Goal: Browse casually: Explore the website without a specific task or goal

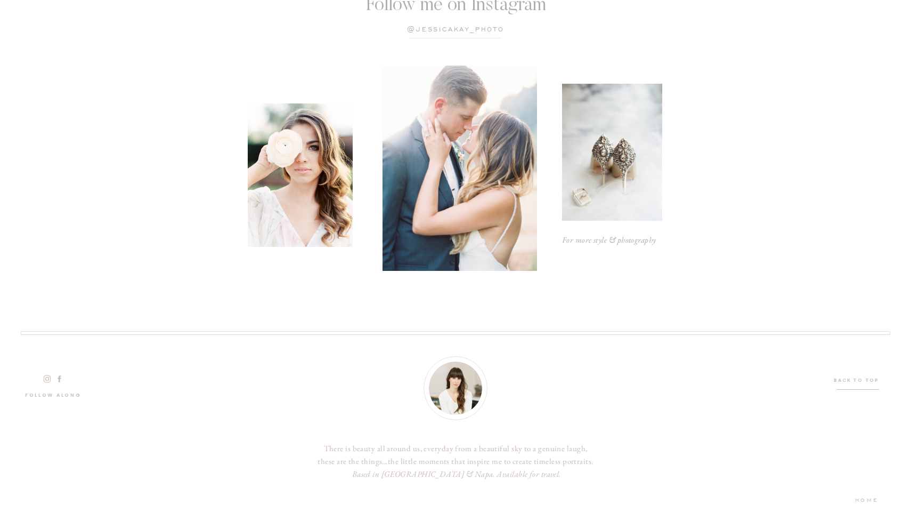
scroll to position [3131, 0]
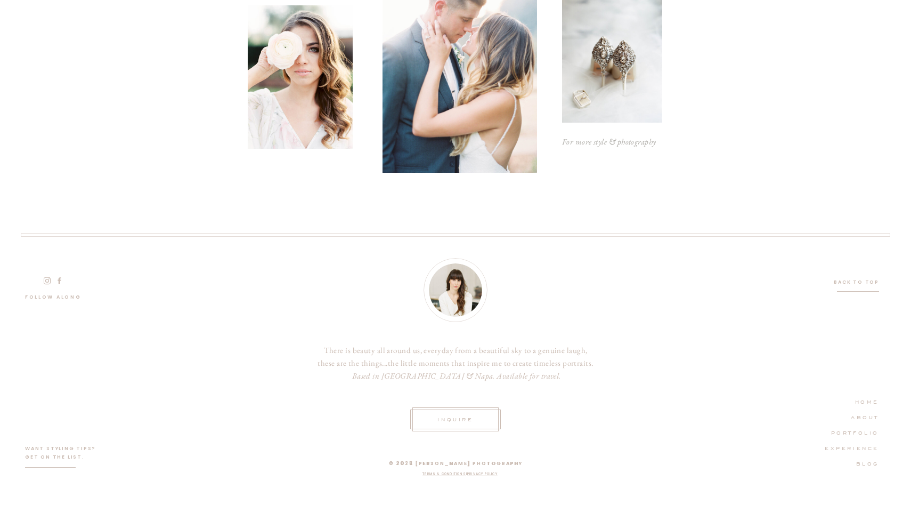
click at [859, 448] on nav "EXPERIENCE" at bounding box center [849, 447] width 60 height 10
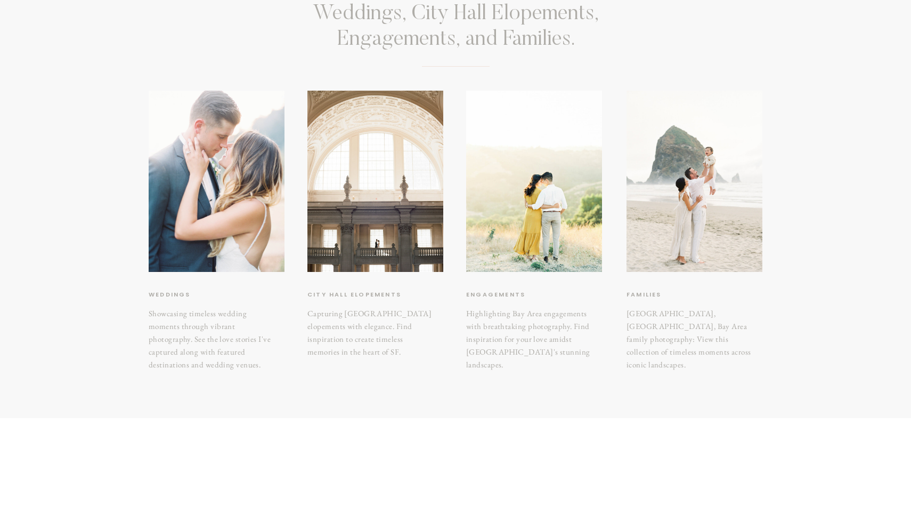
scroll to position [122, 0]
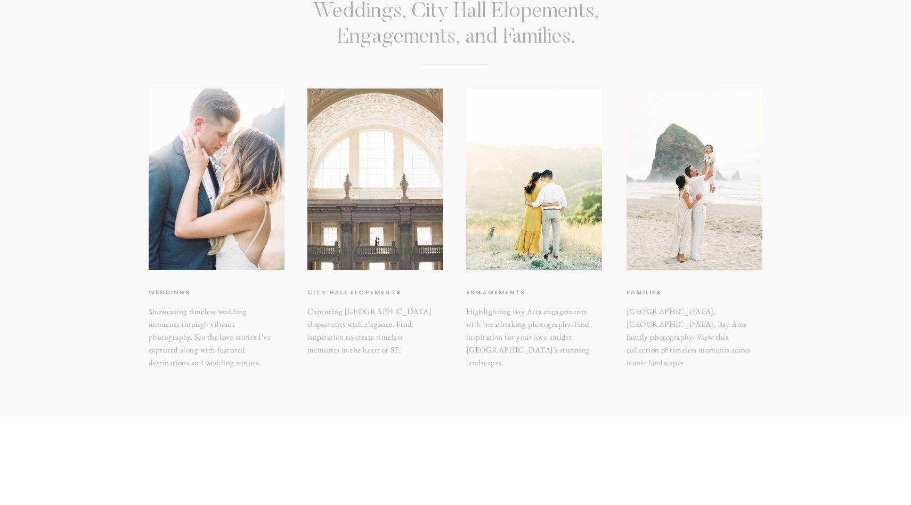
click at [362, 248] on div at bounding box center [376, 178] width 136 height 181
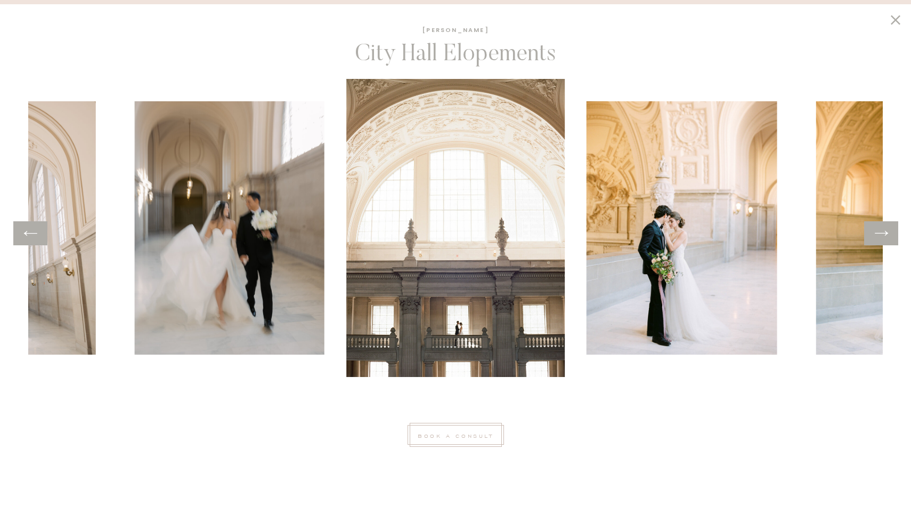
scroll to position [1622, 0]
click at [893, 233] on div at bounding box center [882, 233] width 34 height 24
click at [876, 231] on icon at bounding box center [881, 233] width 15 height 17
